Goal: Find specific page/section

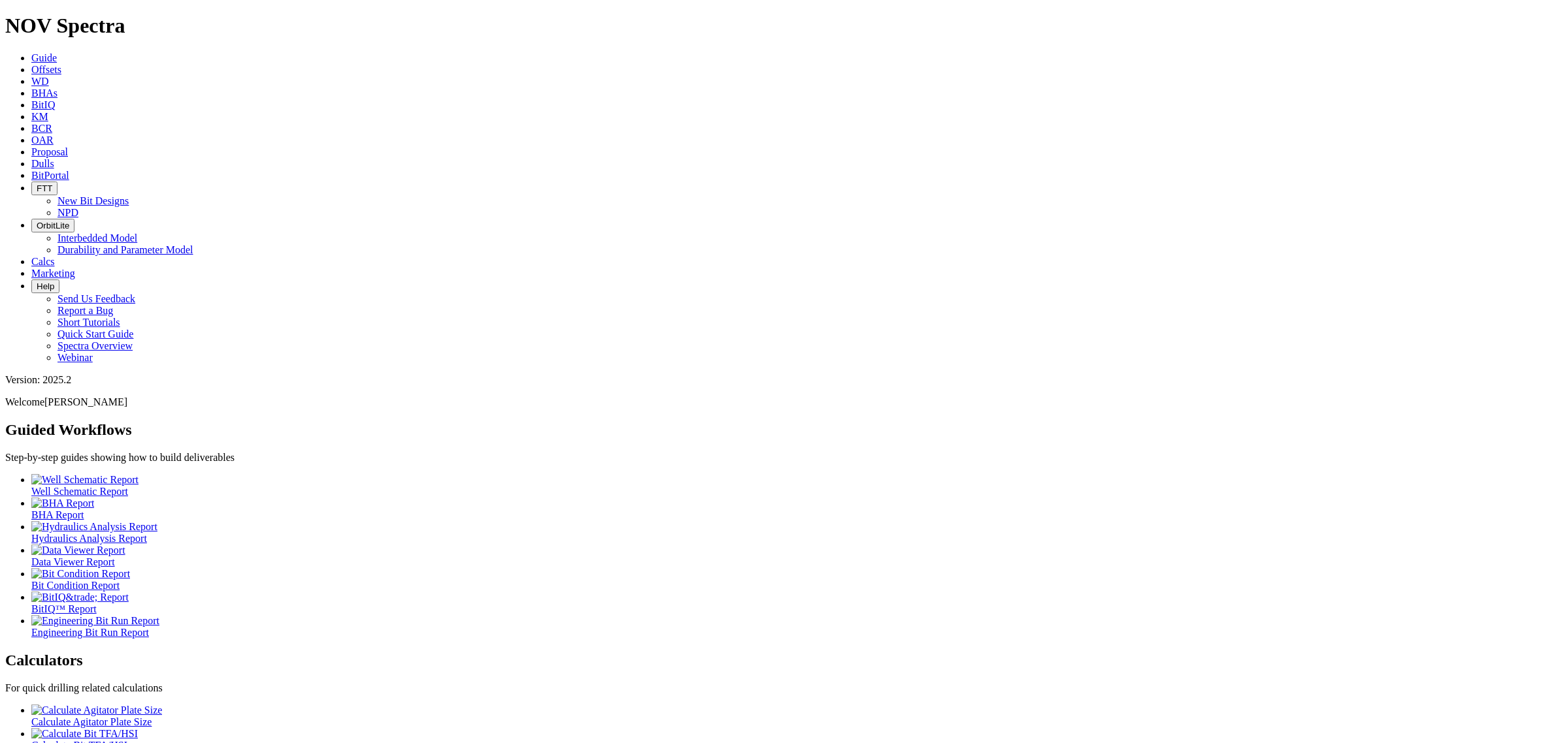
click at [61, 64] on span "Offsets" at bounding box center [46, 69] width 30 height 11
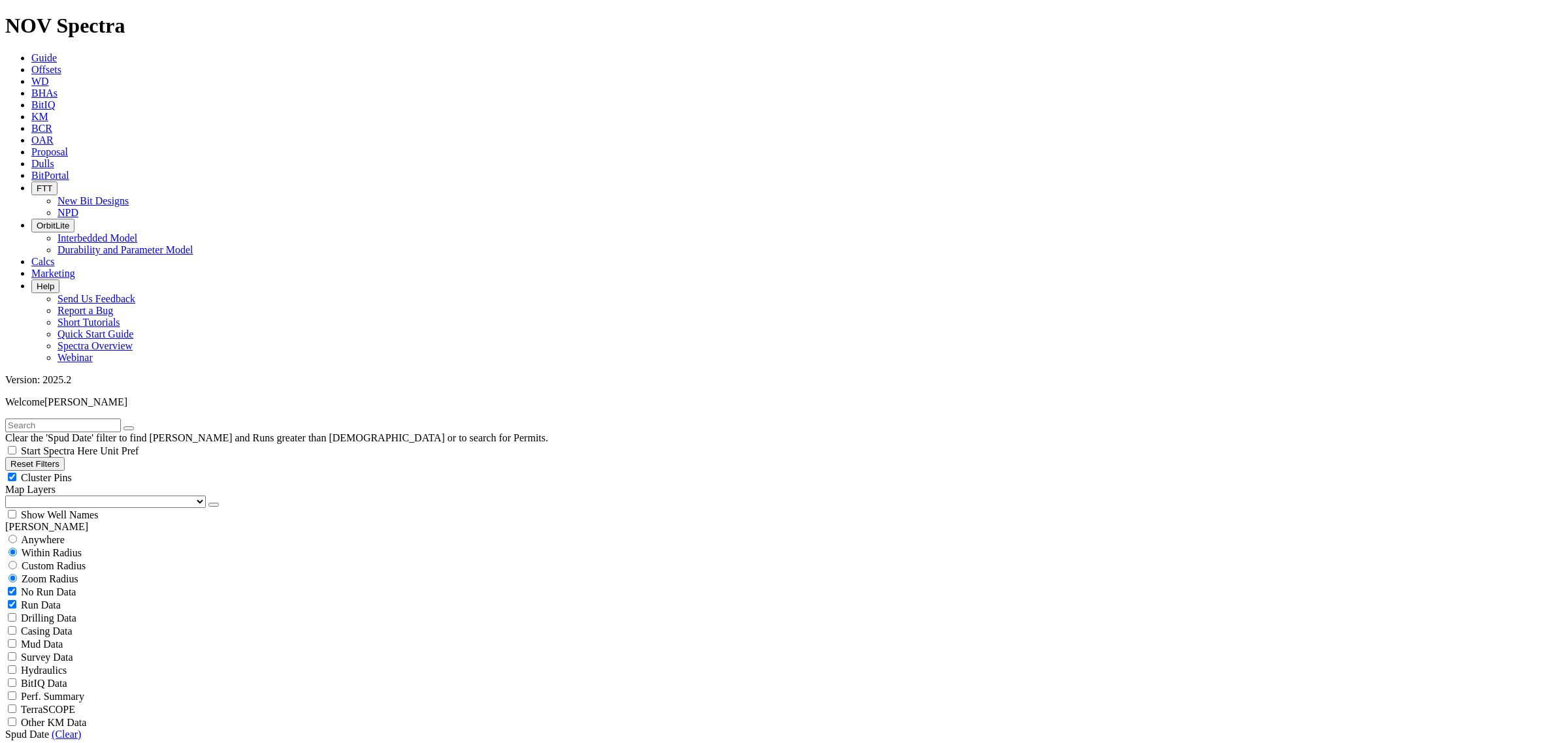
click at [79, 419] on input "text" at bounding box center [63, 425] width 115 height 14
type input "[GEOGRAPHIC_DATA]"
click at [136, 426] on button "submit" at bounding box center [142, 428] width 10 height 4
click at [58, 534] on span "Anywhere" at bounding box center [43, 539] width 44 height 11
radio input "true"
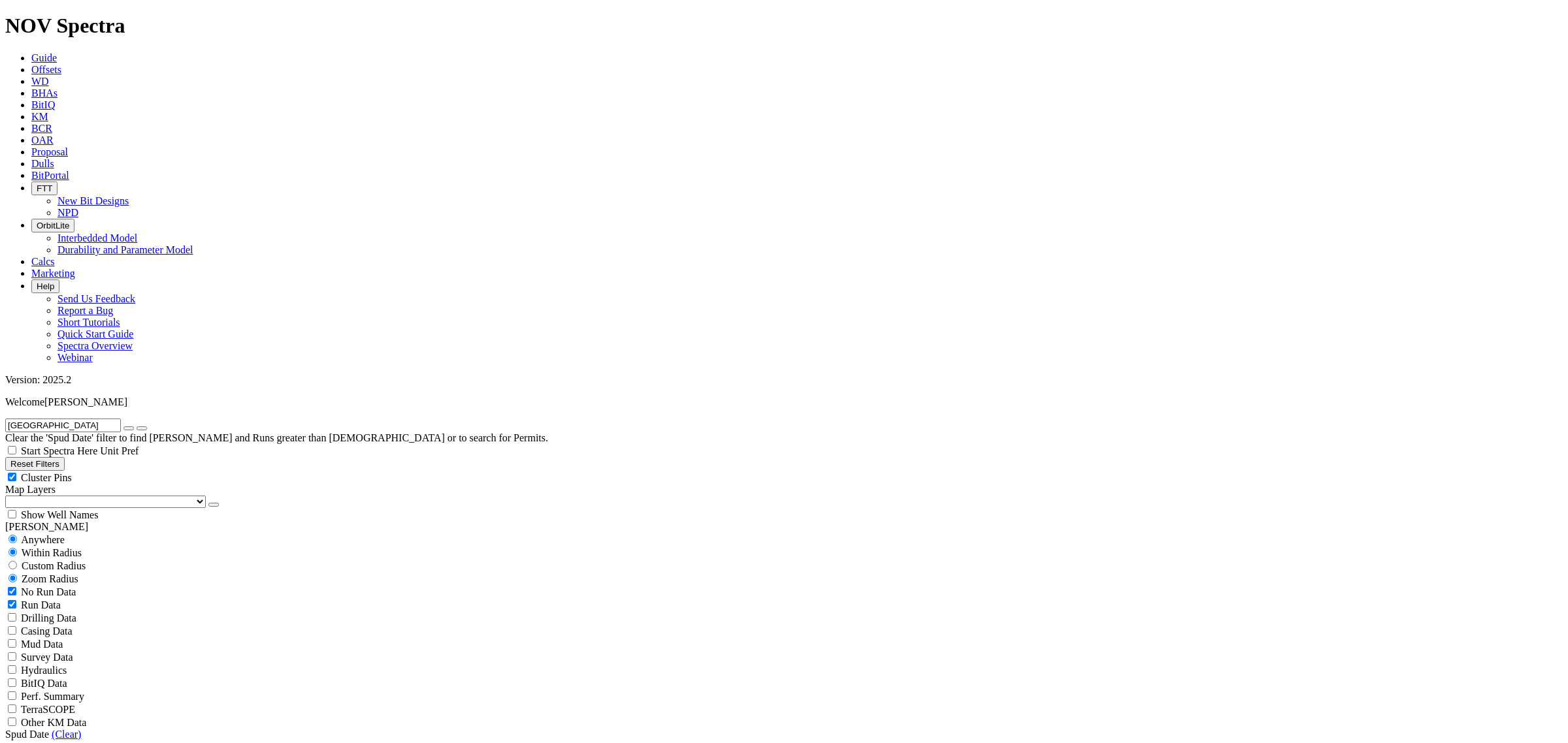
radio input "false"
